Goal: Information Seeking & Learning: Learn about a topic

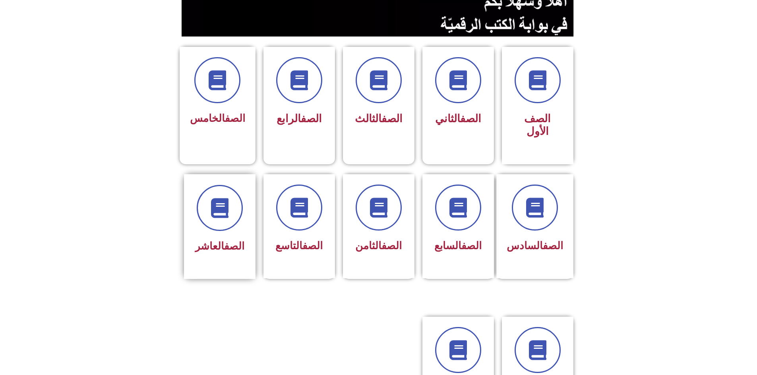
scroll to position [199, 0]
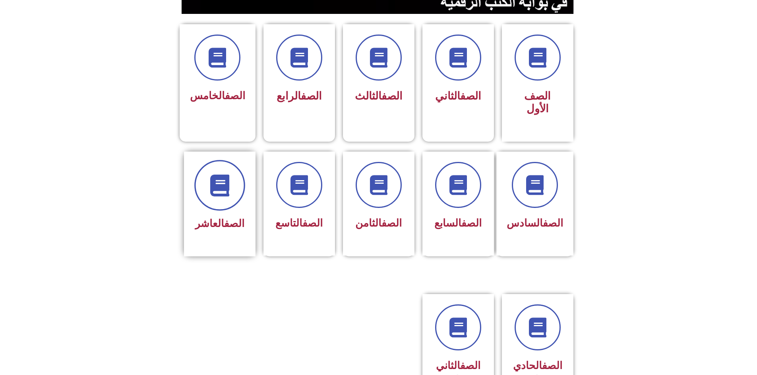
click at [221, 174] on icon at bounding box center [220, 185] width 22 height 22
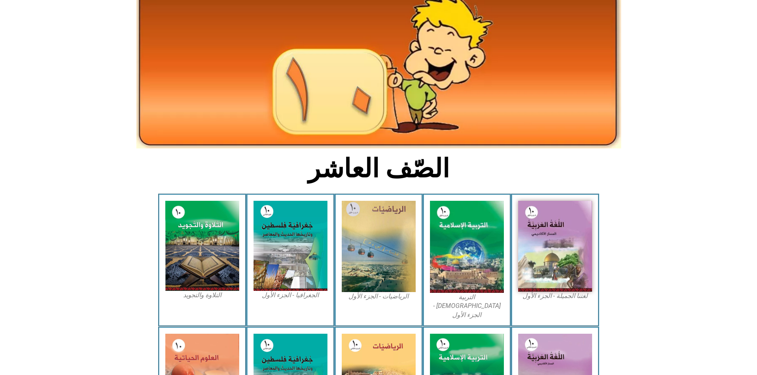
scroll to position [79, 0]
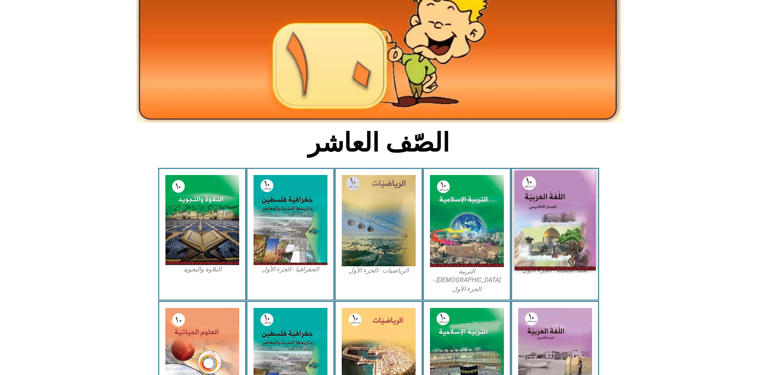
click at [569, 186] on img at bounding box center [554, 221] width 81 height 100
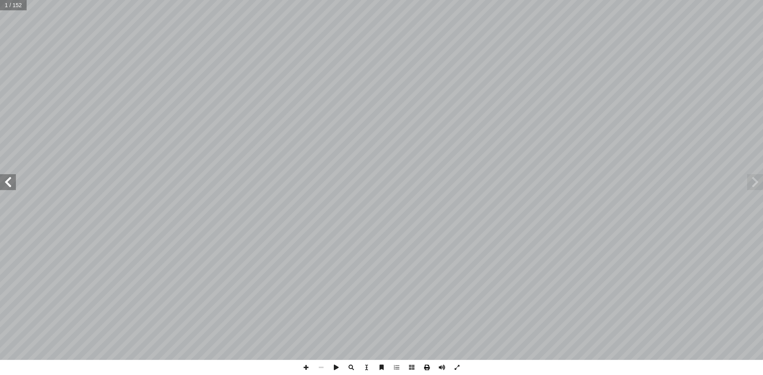
click at [428, 367] on span at bounding box center [426, 367] width 15 height 15
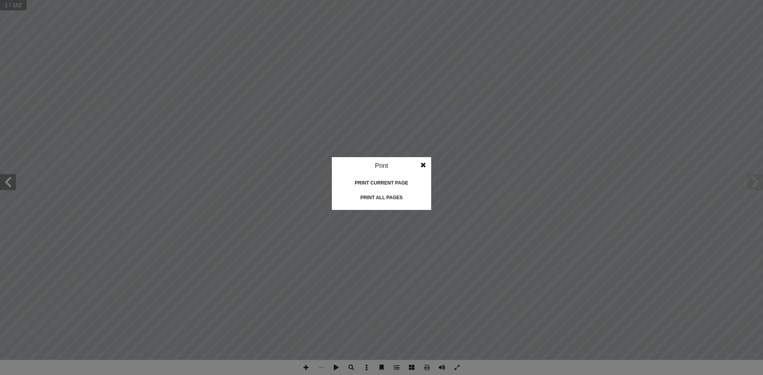
click at [389, 183] on div "Print current page" at bounding box center [381, 183] width 79 height 13
click at [424, 164] on span at bounding box center [423, 165] width 14 height 16
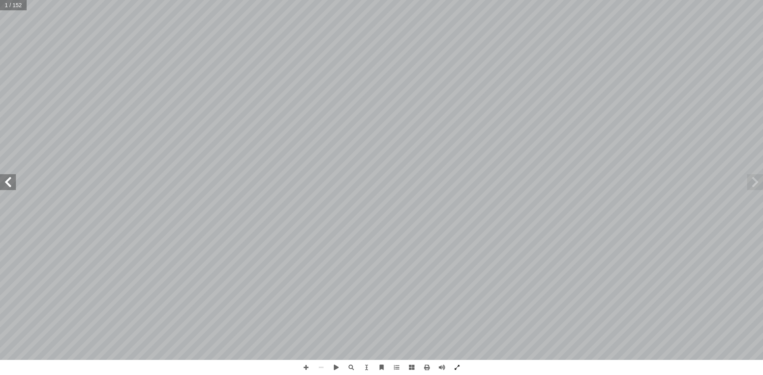
click at [3, 180] on span at bounding box center [8, 182] width 16 height 16
click at [755, 184] on span at bounding box center [755, 182] width 16 height 16
click at [443, 365] on span at bounding box center [441, 367] width 15 height 15
click at [8, 183] on span at bounding box center [8, 182] width 16 height 16
click at [10, 184] on span at bounding box center [8, 182] width 16 height 16
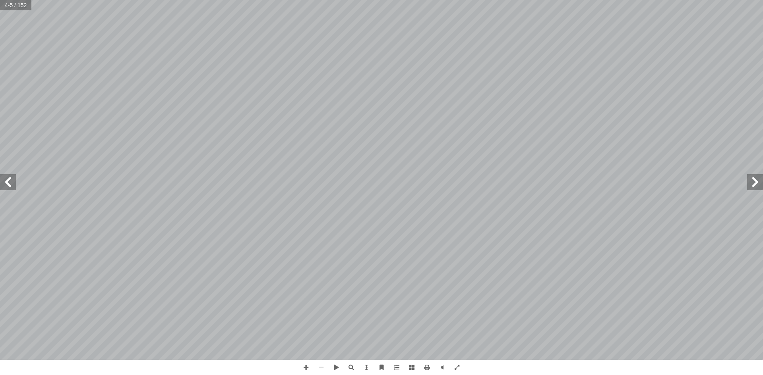
click at [10, 184] on span at bounding box center [8, 182] width 16 height 16
click at [442, 368] on span at bounding box center [441, 367] width 15 height 15
